Goal: Information Seeking & Learning: Learn about a topic

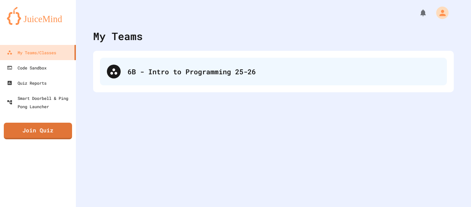
click at [139, 73] on div "6B - Intro to Programming 25-26" at bounding box center [284, 71] width 313 height 10
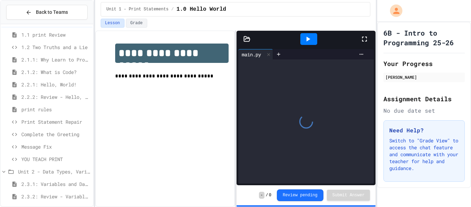
scroll to position [3, 0]
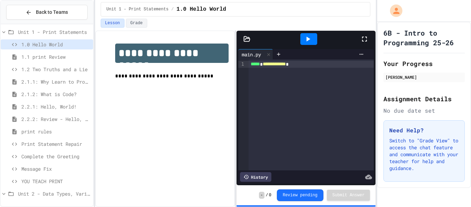
click at [6, 29] on icon at bounding box center [4, 32] width 6 height 6
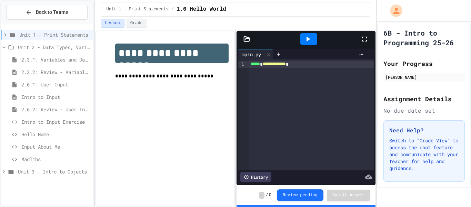
click at [38, 159] on span "Madlibs" at bounding box center [55, 158] width 69 height 7
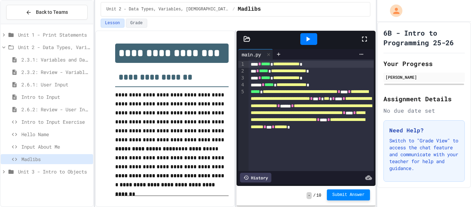
click at [343, 194] on span "Submit Answer" at bounding box center [349, 195] width 32 height 6
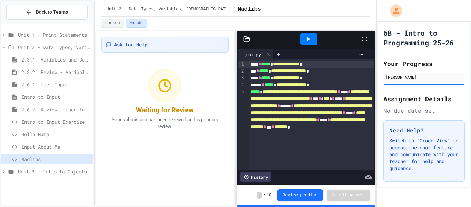
click at [53, 173] on span "Unit 3 - Intro to Objects" at bounding box center [54, 171] width 72 height 7
click at [56, 191] on div "Unit 1 - Print Statements Unit 2 - Data Types, Variables, Input 2.3.1: Variable…" at bounding box center [47, 110] width 92 height 167
click at [47, 185] on span "Introduction to pydraw" at bounding box center [55, 183] width 69 height 7
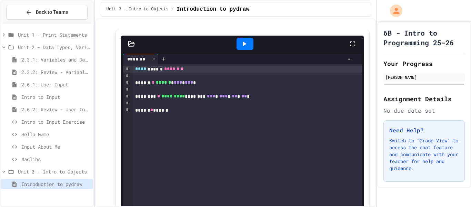
scroll to position [537, 0]
click at [244, 46] on icon at bounding box center [245, 44] width 4 height 5
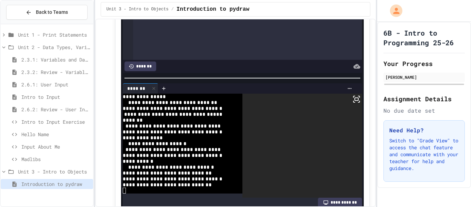
scroll to position [0, 0]
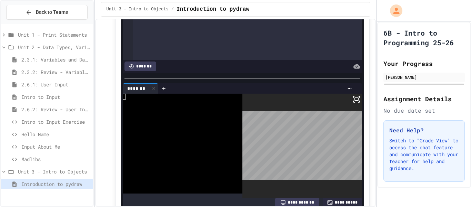
click at [156, 110] on div at bounding box center [179, 108] width 112 height 6
type textarea "*"
click at [125, 105] on textarea "Terminal input" at bounding box center [124, 102] width 3 height 6
click at [118, 101] on div "**********" at bounding box center [242, 80] width 255 height 310
click at [155, 90] on icon at bounding box center [153, 88] width 3 height 3
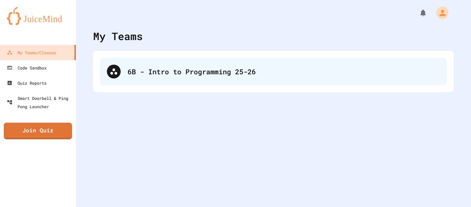
click at [157, 75] on div "6B - Intro to Programming 25-26" at bounding box center [284, 71] width 313 height 10
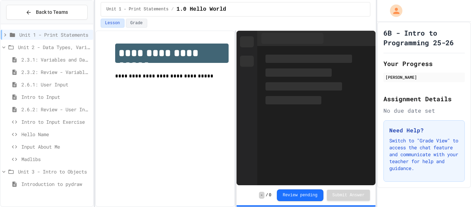
click at [39, 124] on span "Intro to Input Exercise" at bounding box center [55, 121] width 69 height 7
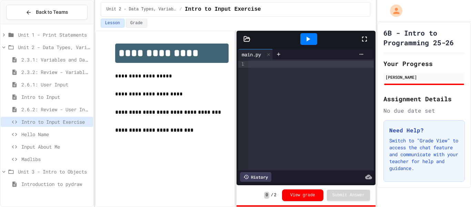
click at [265, 70] on div at bounding box center [311, 114] width 125 height 111
click at [257, 63] on div "To enrich screen reader interactions, please activate Accessibility in Grammarl…" at bounding box center [311, 64] width 125 height 7
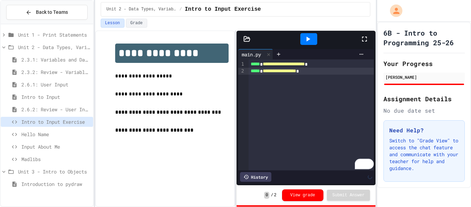
click at [251, 71] on span "*****" at bounding box center [255, 70] width 9 height 5
click at [309, 70] on span "**********" at bounding box center [292, 70] width 33 height 5
click at [351, 73] on div "**********" at bounding box center [311, 71] width 125 height 7
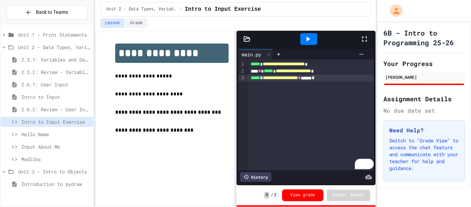
click at [329, 80] on div "**********" at bounding box center [311, 78] width 125 height 7
click at [301, 80] on span "*" at bounding box center [299, 77] width 3 height 5
click at [309, 36] on icon at bounding box center [308, 39] width 8 height 8
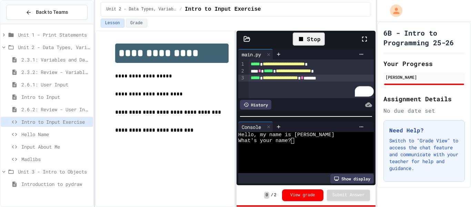
click at [298, 141] on div "What's your name?" at bounding box center [303, 141] width 130 height 6
type textarea "*"
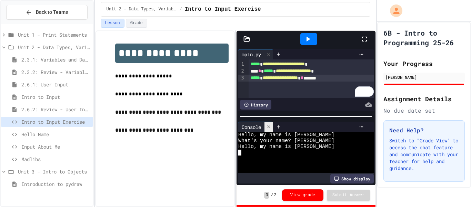
click at [268, 127] on icon at bounding box center [268, 126] width 5 height 5
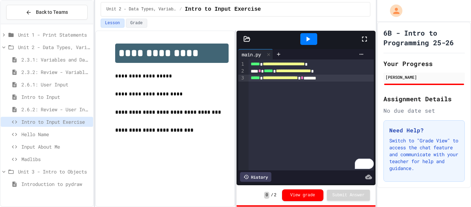
click at [22, 131] on span "Hello Name" at bounding box center [55, 133] width 69 height 7
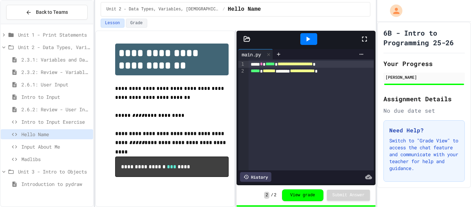
click at [29, 147] on span "Input About Me" at bounding box center [55, 146] width 69 height 7
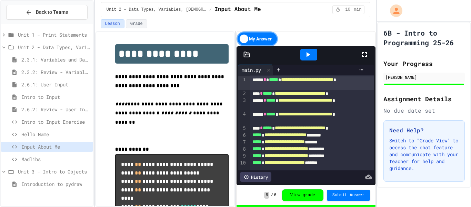
click at [35, 136] on span "Hello Name" at bounding box center [55, 133] width 69 height 7
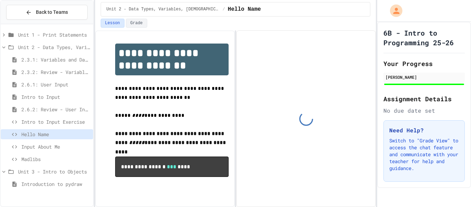
click at [85, 119] on span "Intro to Input Exercise" at bounding box center [55, 121] width 69 height 7
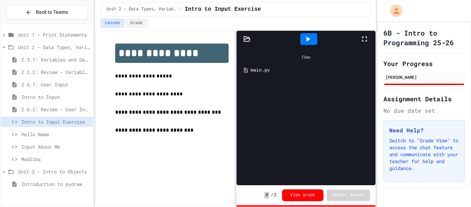
click at [278, 93] on div "Files main.py" at bounding box center [306, 116] width 139 height 138
click at [302, 39] on div at bounding box center [308, 39] width 17 height 12
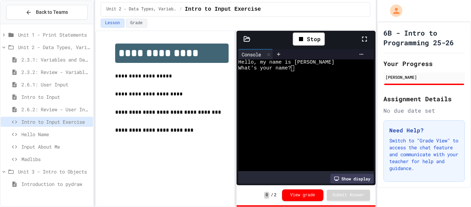
click at [298, 68] on div "What's your name?" at bounding box center [303, 68] width 130 height 6
type textarea "*"
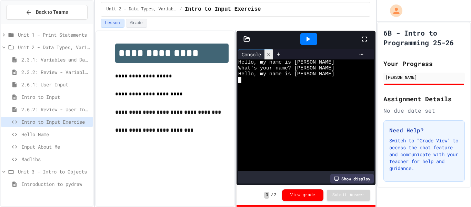
click at [269, 52] on icon at bounding box center [268, 54] width 5 height 5
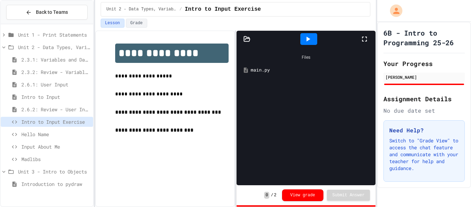
click at [195, 117] on p at bounding box center [171, 121] width 113 height 9
click at [35, 179] on div "Introduction to pydraw" at bounding box center [47, 184] width 92 height 10
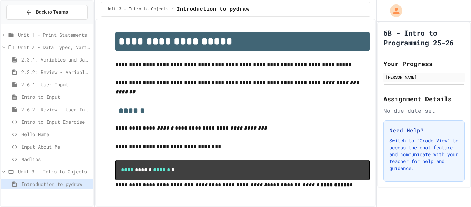
click at [36, 160] on span "Madlibs" at bounding box center [55, 158] width 69 height 7
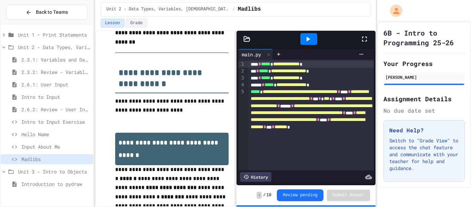
scroll to position [548, 0]
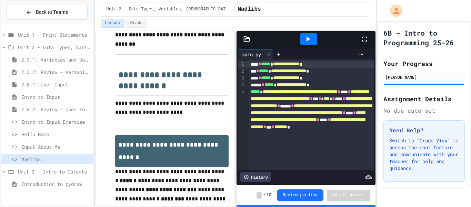
click at [288, 88] on div "**********" at bounding box center [311, 119] width 125 height 62
click at [342, 83] on div "**********" at bounding box center [311, 84] width 125 height 7
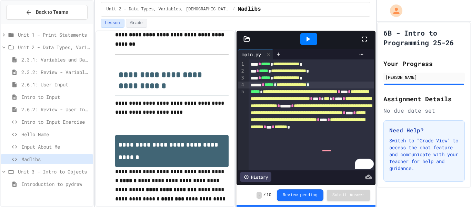
click at [353, 115] on span "*" at bounding box center [354, 112] width 3 height 5
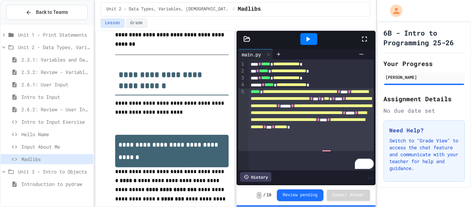
click at [335, 139] on div "**********" at bounding box center [311, 119] width 125 height 62
click at [275, 129] on span "*" at bounding box center [273, 126] width 3 height 5
click at [343, 85] on div "**********" at bounding box center [311, 84] width 125 height 7
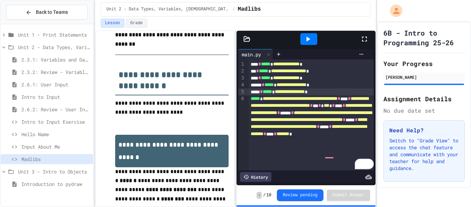
click at [335, 90] on div "**********" at bounding box center [311, 91] width 125 height 7
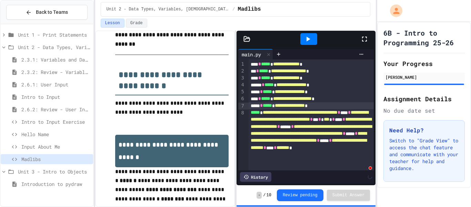
click at [303, 40] on div at bounding box center [308, 39] width 17 height 12
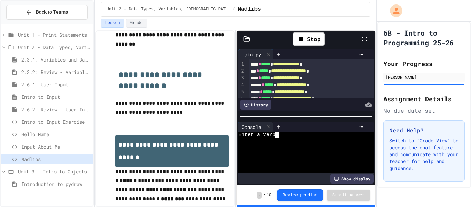
click at [282, 136] on div "Enter a Verb" at bounding box center [303, 135] width 130 height 6
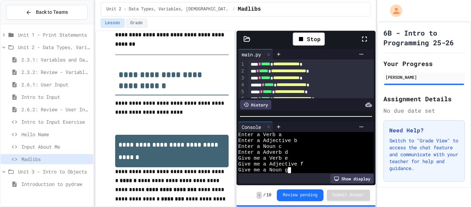
scroll to position [47, 0]
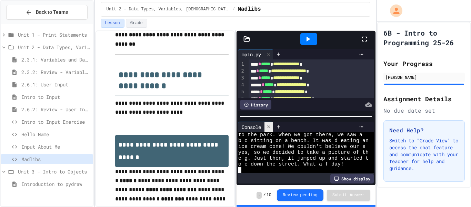
click at [268, 126] on icon at bounding box center [268, 126] width 5 height 5
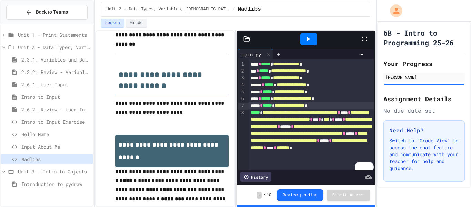
scroll to position [3, 0]
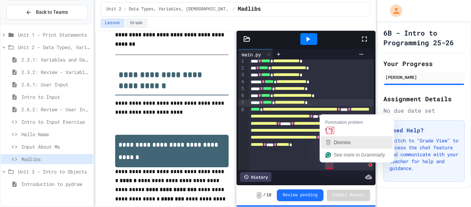
click at [337, 141] on span "Dismiss" at bounding box center [342, 142] width 17 height 6
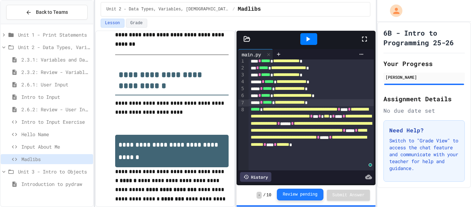
click at [318, 193] on button "Review pending" at bounding box center [300, 194] width 47 height 12
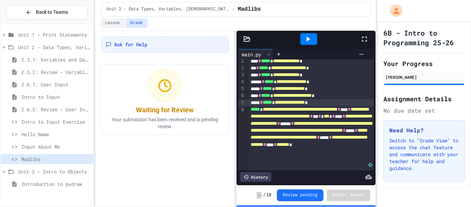
click at [186, 159] on div "Ask for Help Waiting for Review Your submission has been received and is pendin…" at bounding box center [165, 118] width 140 height 176
click at [36, 187] on div "Introduction to pydraw" at bounding box center [47, 184] width 92 height 10
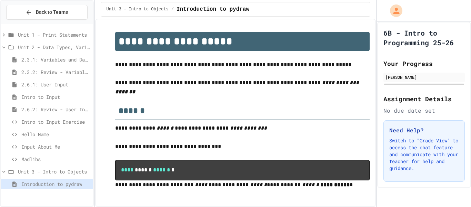
click at [235, 107] on h2 "******" at bounding box center [242, 108] width 255 height 24
